Goal: Task Accomplishment & Management: Manage account settings

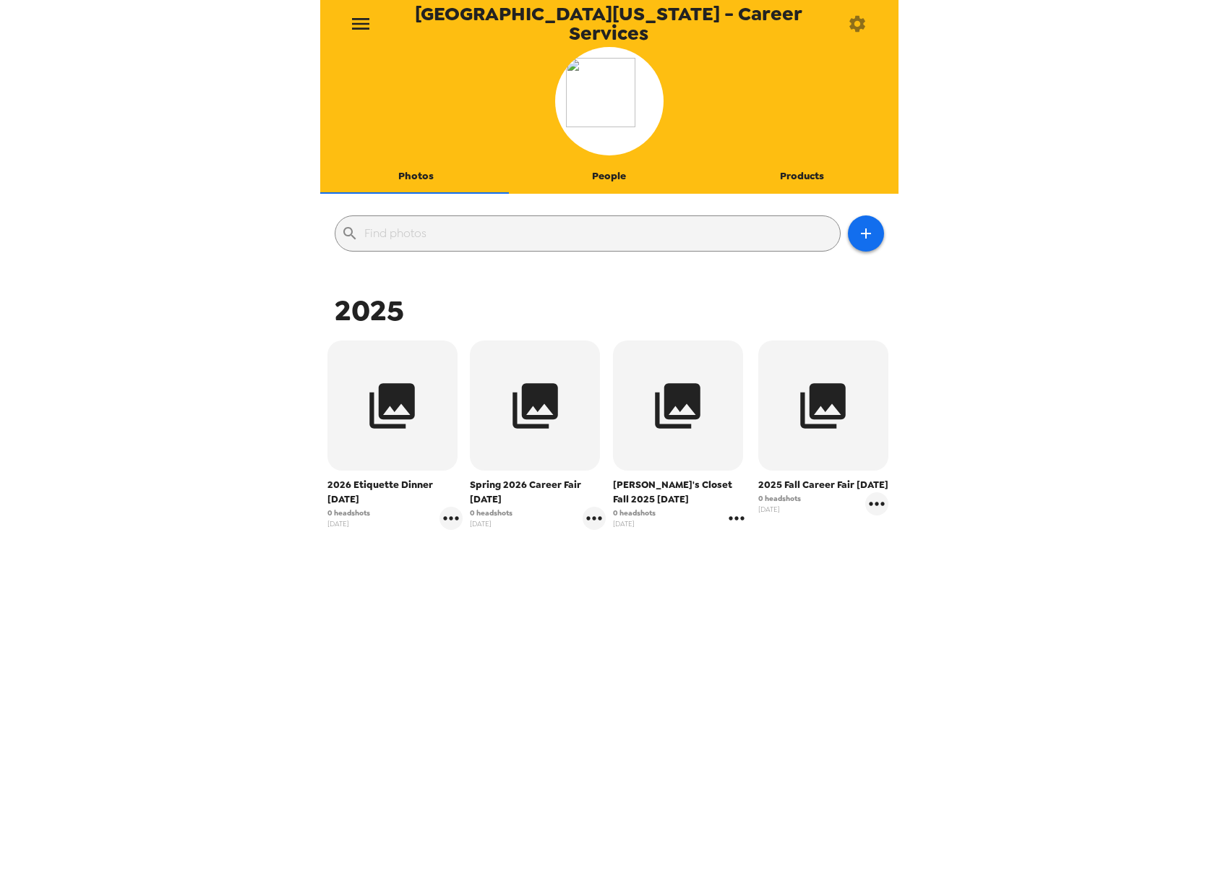
click at [725, 520] on icon "gallery menu" at bounding box center [736, 518] width 23 height 23
click at [761, 554] on span "Edit Shoot" at bounding box center [815, 548] width 120 height 17
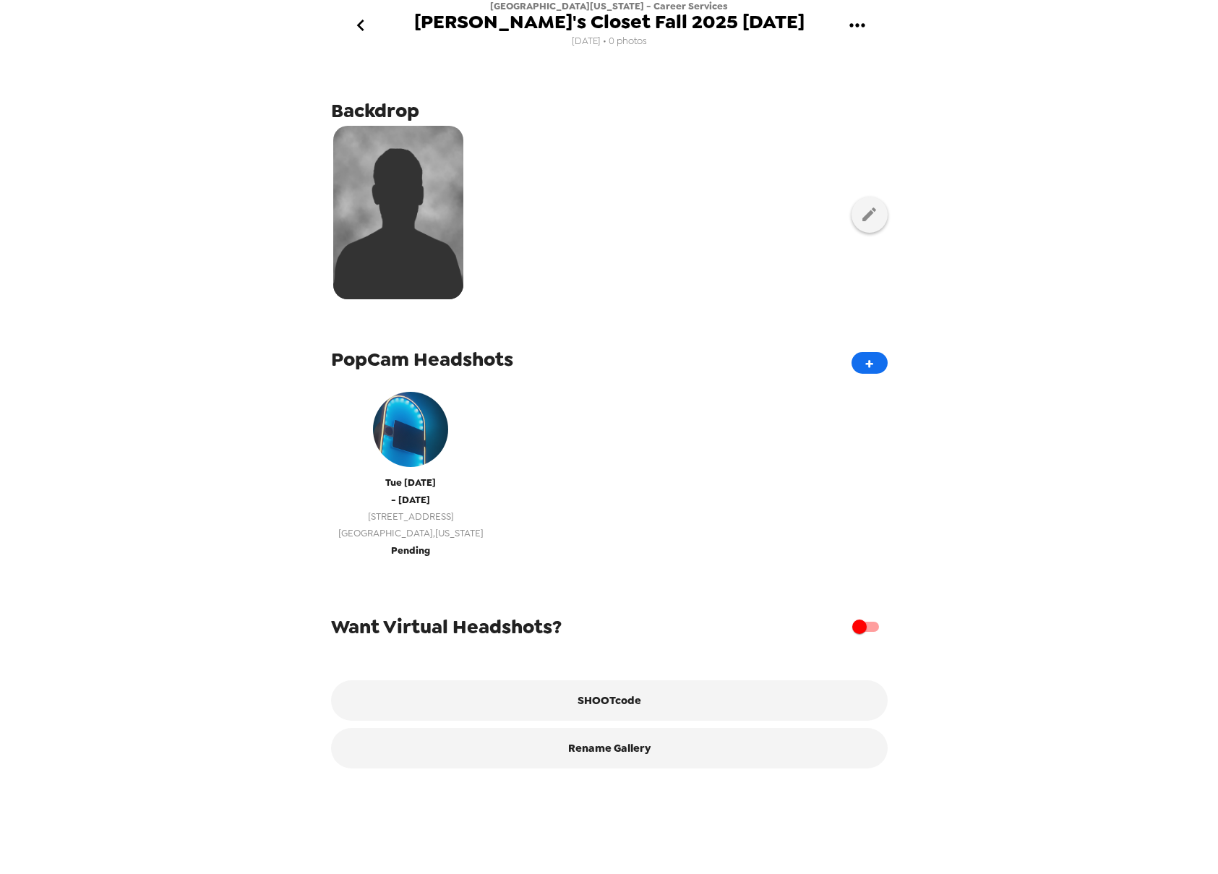
click at [411, 512] on span "875 Perimeter Dr" at bounding box center [410, 516] width 145 height 17
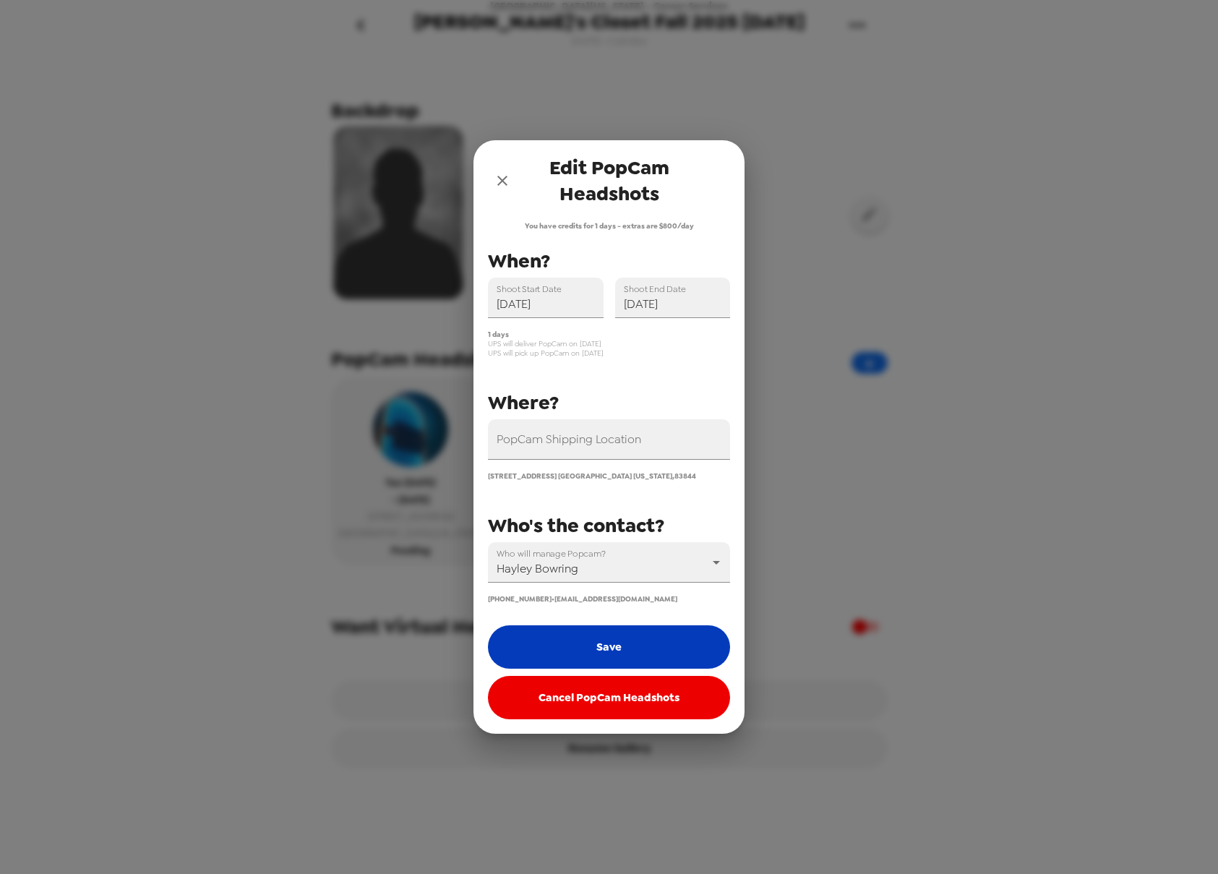
click at [617, 635] on button "Save" at bounding box center [609, 646] width 242 height 43
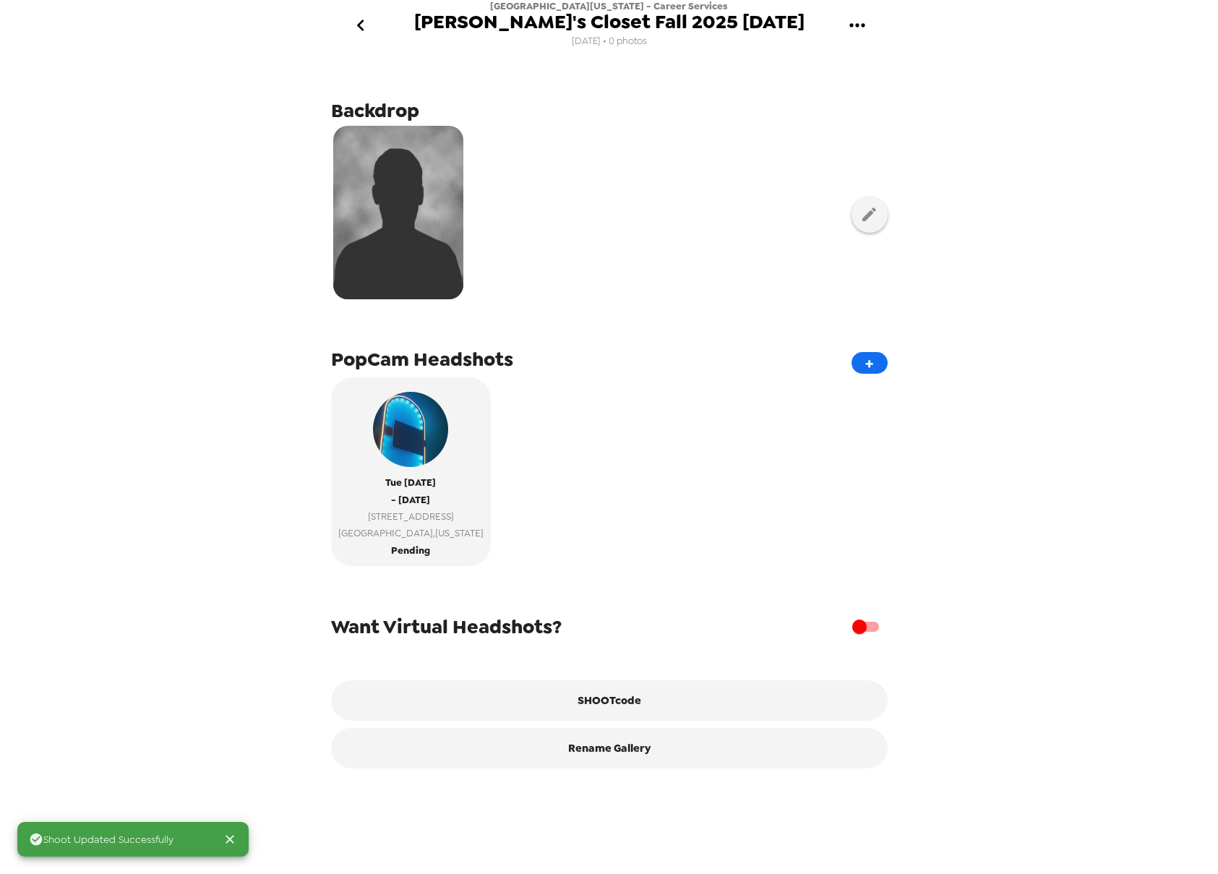
click at [369, 35] on icon "go back" at bounding box center [360, 25] width 23 height 23
